Goal: Book appointment/travel/reservation

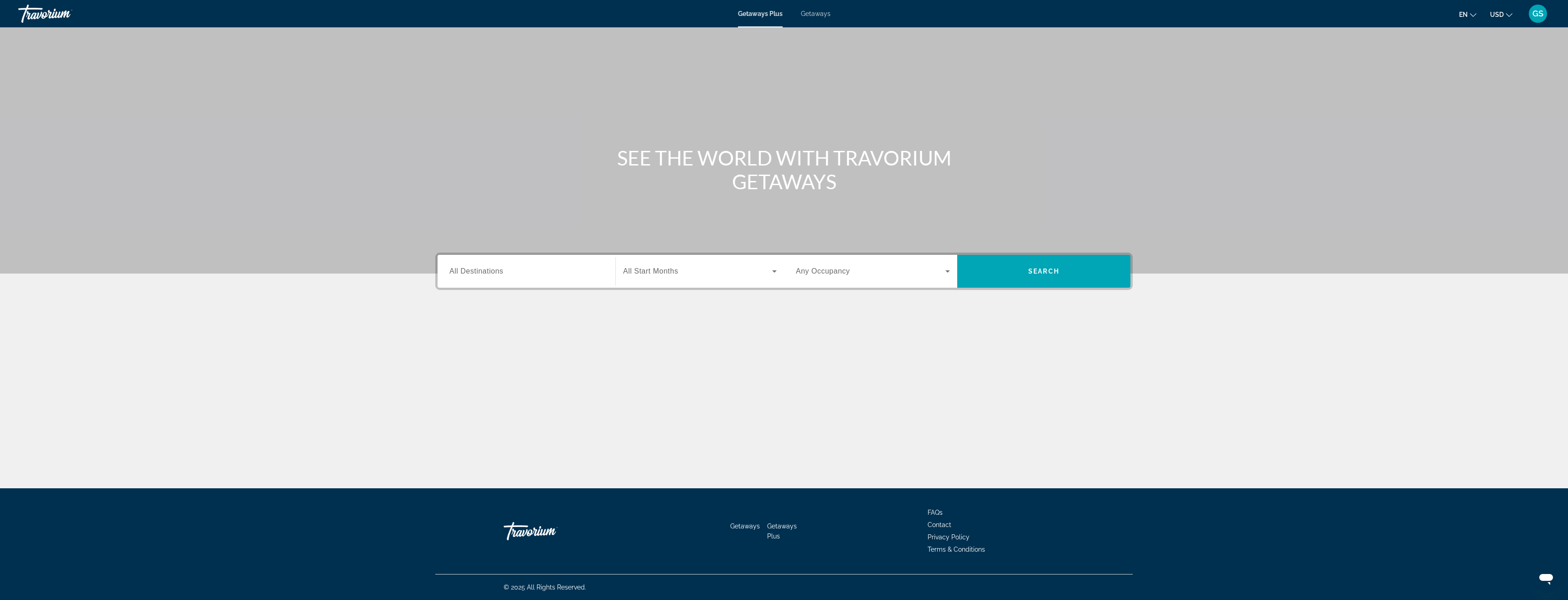
click at [679, 17] on div "Getaways Plus Getaways en English Español Français Italiano Português русский U…" at bounding box center [784, 13] width 1568 height 24
click at [679, 13] on span "Getaways" at bounding box center [815, 13] width 29 height 7
click at [519, 280] on div "Search widget" at bounding box center [526, 272] width 154 height 26
click at [679, 272] on span "Search widget" at bounding box center [698, 272] width 149 height 11
click at [643, 347] on span "[DATE]" at bounding box center [633, 386] width 20 height 11
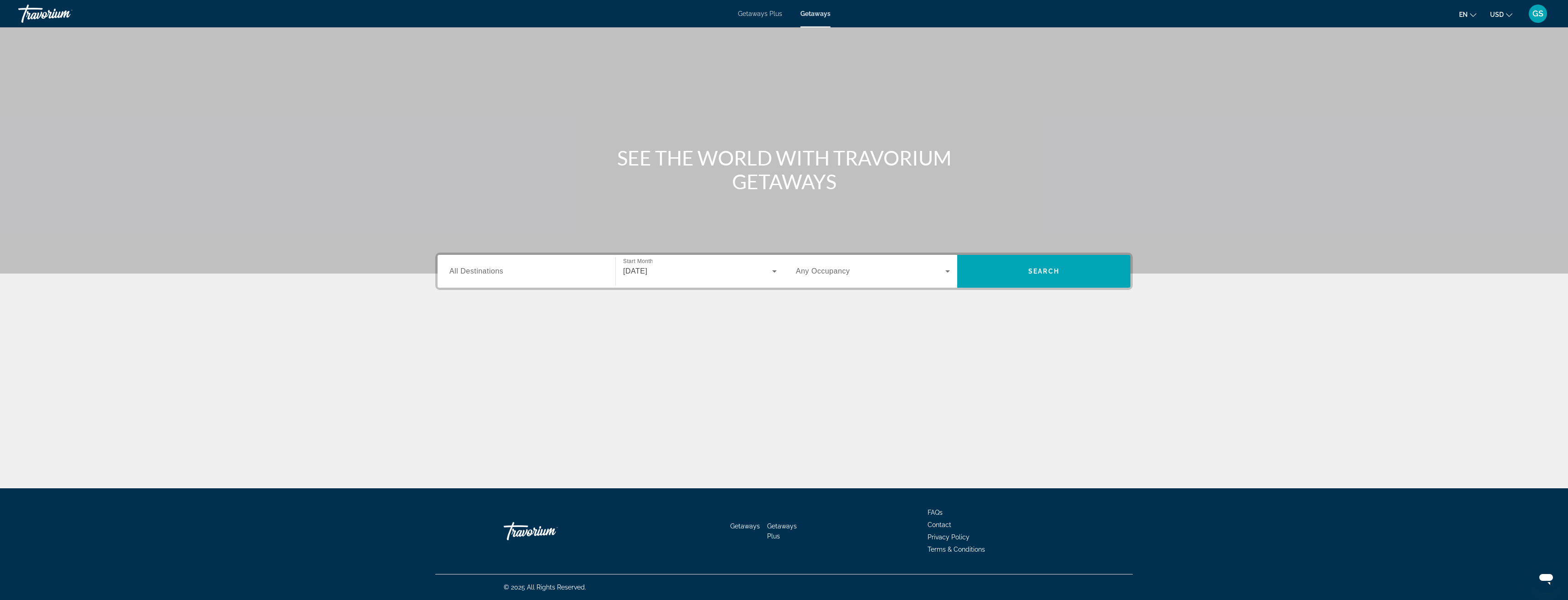
click at [476, 274] on span "All Destinations" at bounding box center [476, 272] width 54 height 8
click at [476, 274] on input "Destination All Destinations" at bounding box center [526, 272] width 154 height 11
click at [449, 347] on icon "Toggle Caribbean & Atlantic Islands (57,183 units available)" at bounding box center [451, 392] width 9 height 9
click at [513, 347] on span "[GEOGRAPHIC_DATA] (4 units available)" at bounding box center [515, 382] width 119 height 7
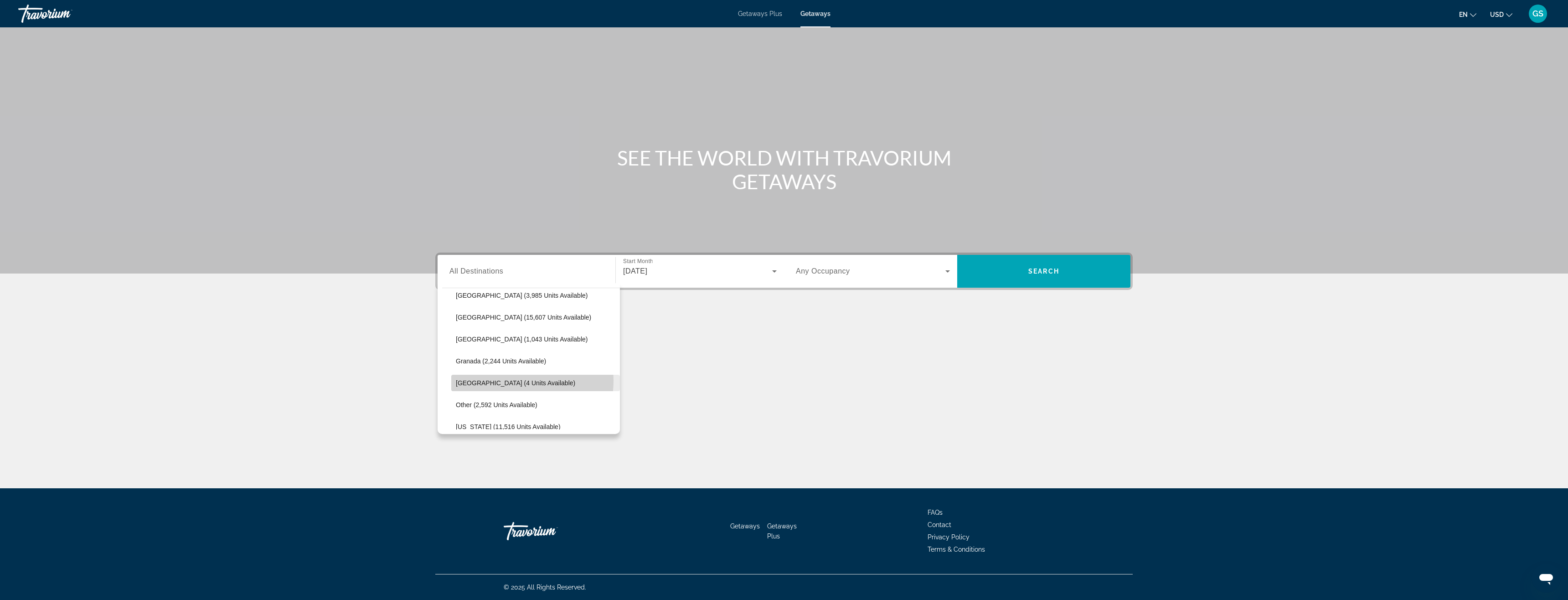
type input "**********"
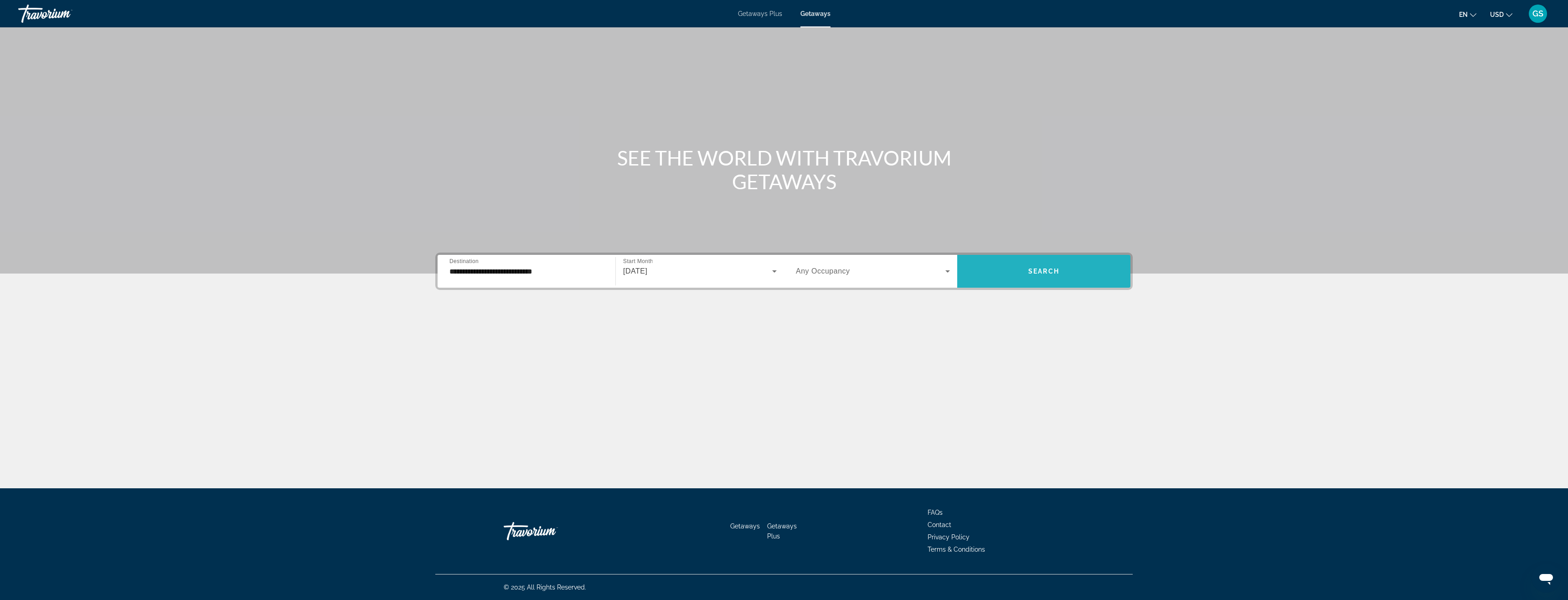
click at [679, 268] on span "Search" at bounding box center [1043, 271] width 31 height 7
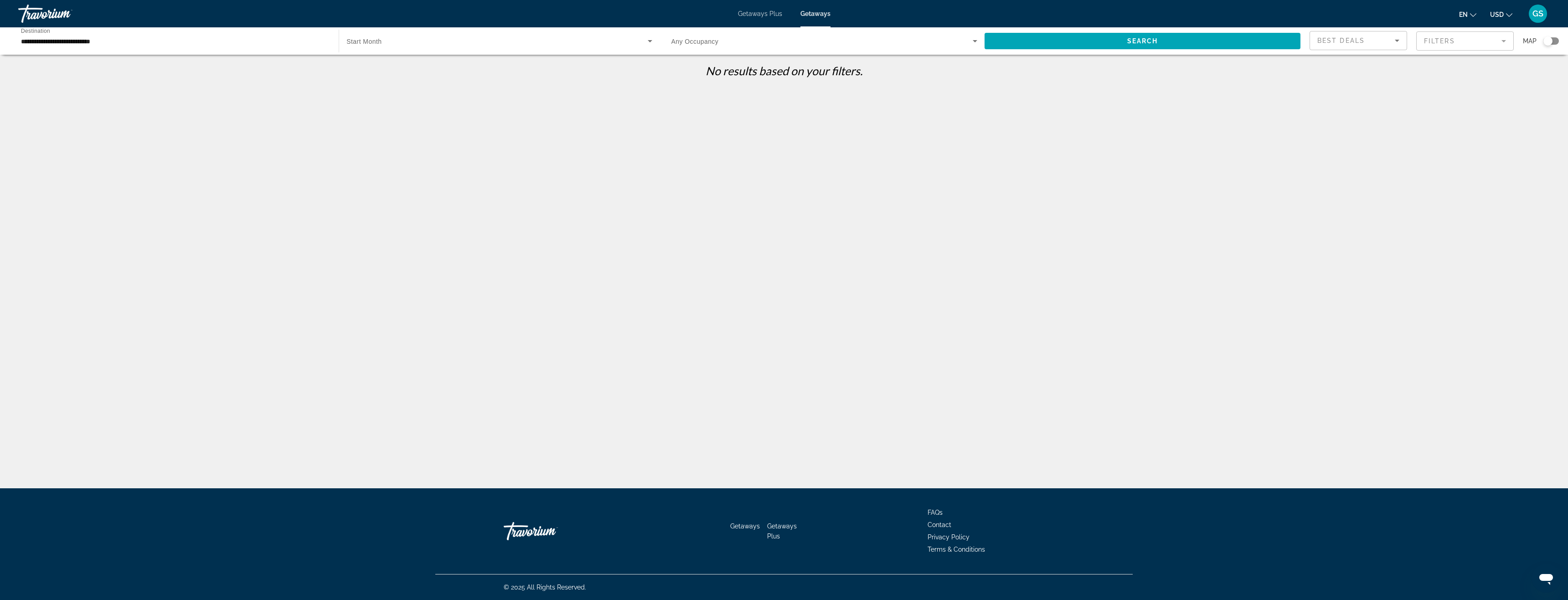
click at [679, 15] on span "Getaways Plus" at bounding box center [760, 13] width 44 height 7
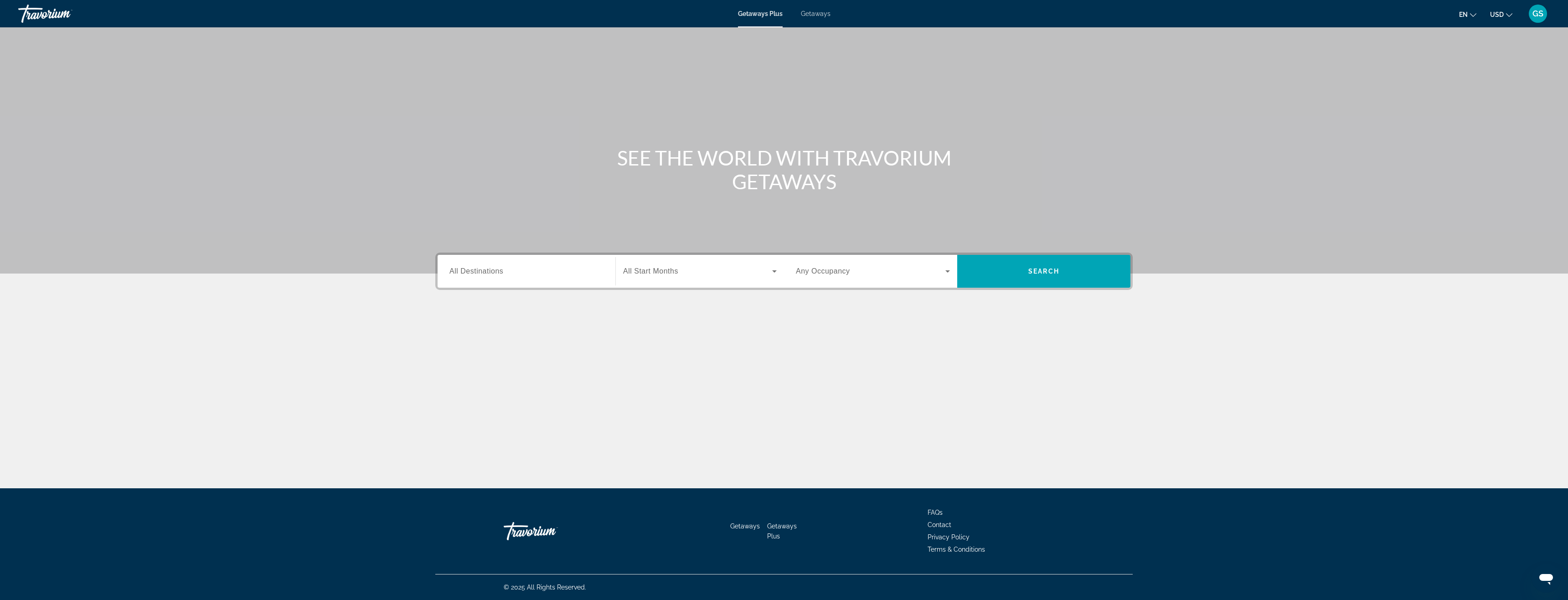
click at [501, 271] on span "All Destinations" at bounding box center [476, 272] width 54 height 8
click at [501, 271] on input "Destination All Destinations" at bounding box center [526, 272] width 154 height 11
click at [449, 347] on icon "Toggle Caribbean & Atlantic Islands (1,018 units available)" at bounding box center [451, 401] width 9 height 9
click at [519, 323] on span "[GEOGRAPHIC_DATA] (4 units available)" at bounding box center [515, 326] width 119 height 7
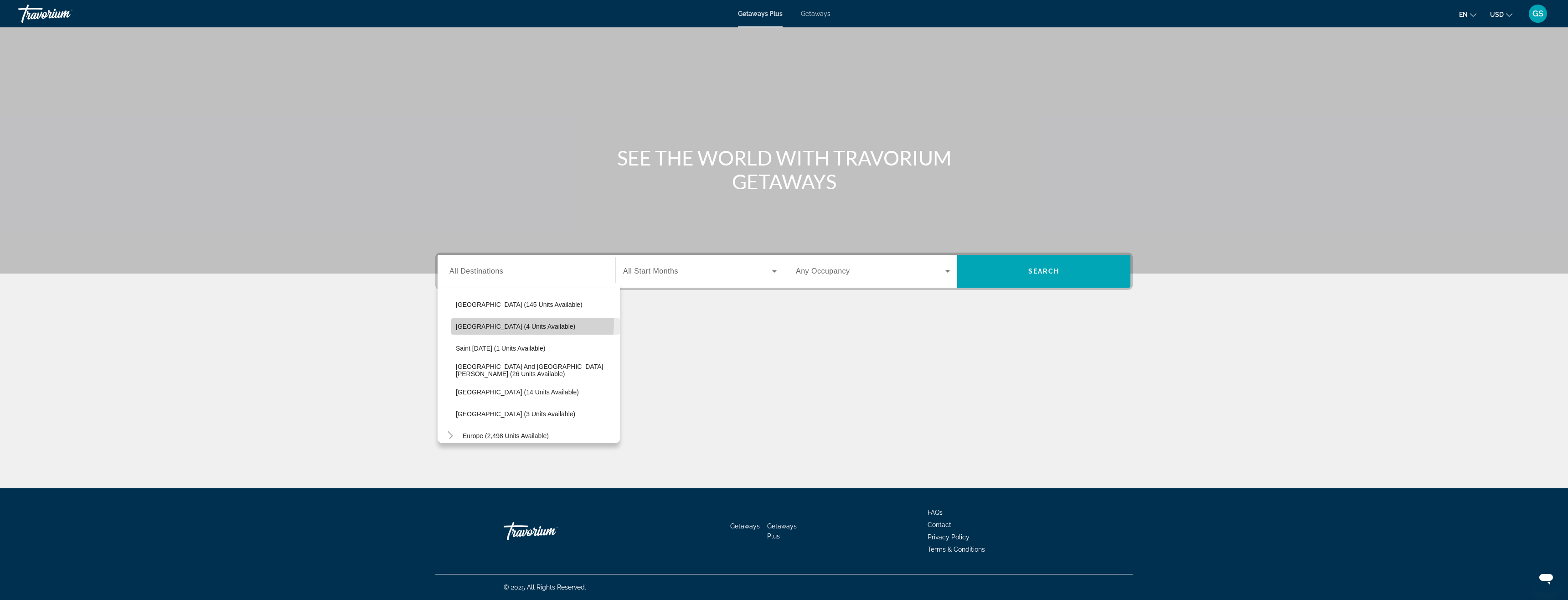
type input "**********"
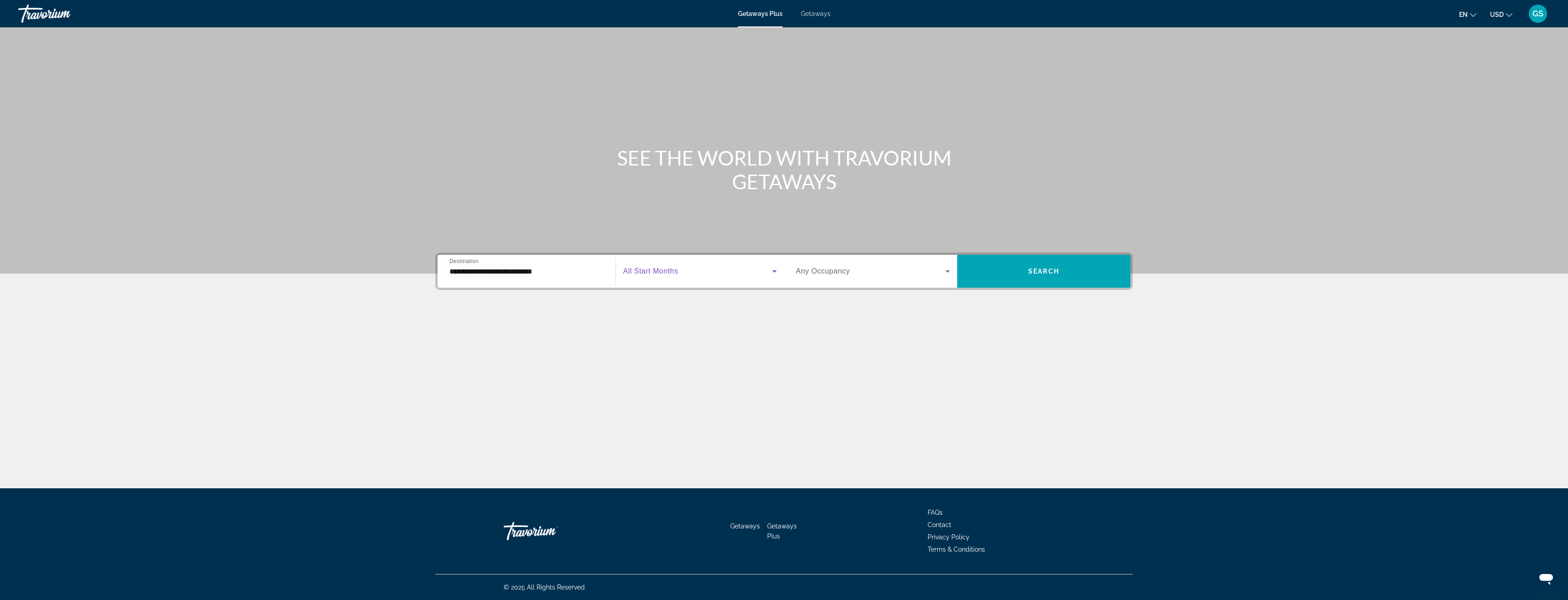
click at [679, 272] on span "Search widget" at bounding box center [698, 272] width 149 height 11
drag, startPoint x: 650, startPoint y: 389, endPoint x: 752, endPoint y: 344, distance: 111.5
click at [643, 347] on span "[DATE]" at bounding box center [633, 386] width 20 height 11
click at [679, 272] on icon "Search widget" at bounding box center [948, 272] width 11 height 11
click at [679, 347] on span "4 Travelers" at bounding box center [812, 364] width 32 height 11
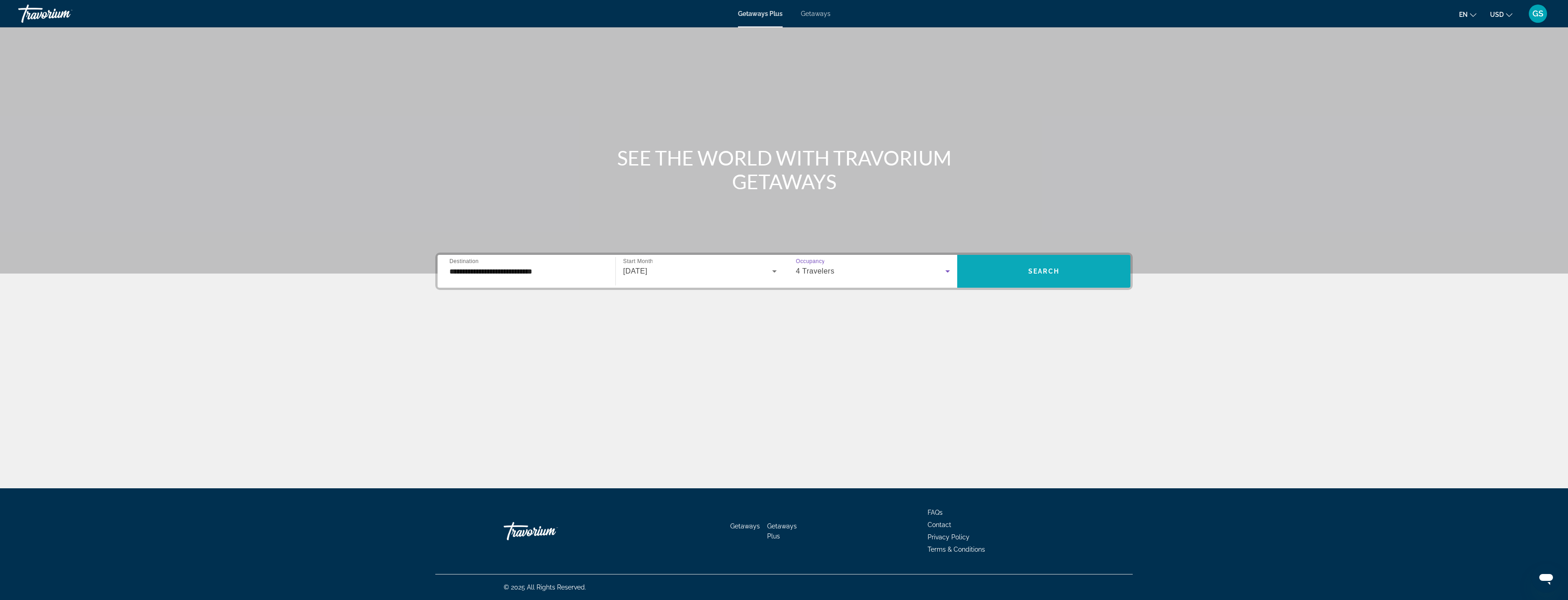
click at [679, 272] on span "Search widget" at bounding box center [1043, 272] width 173 height 22
